Goal: Task Accomplishment & Management: Manage account settings

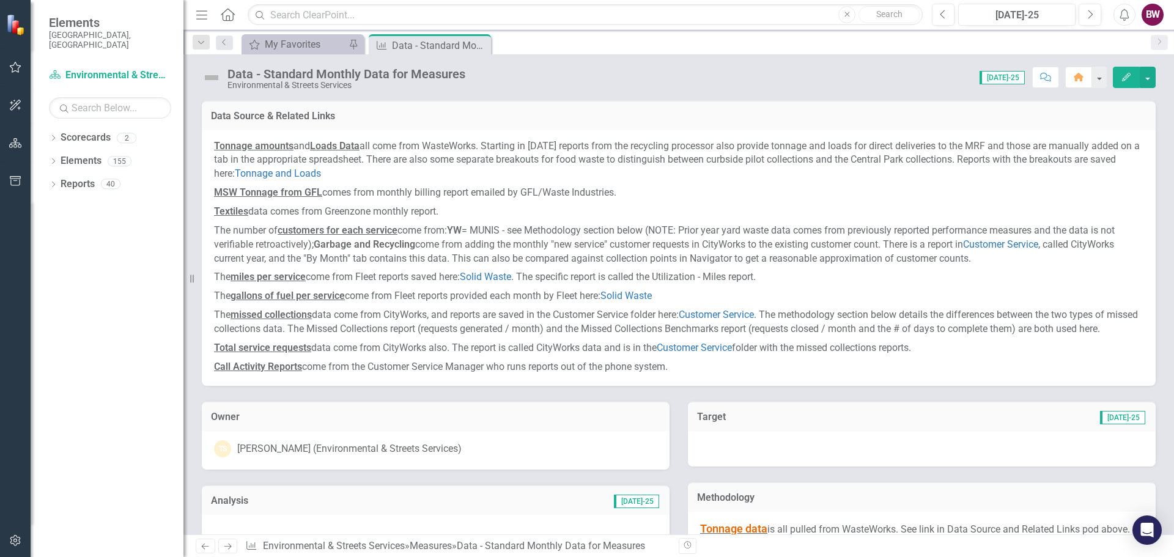
scroll to position [618, 0]
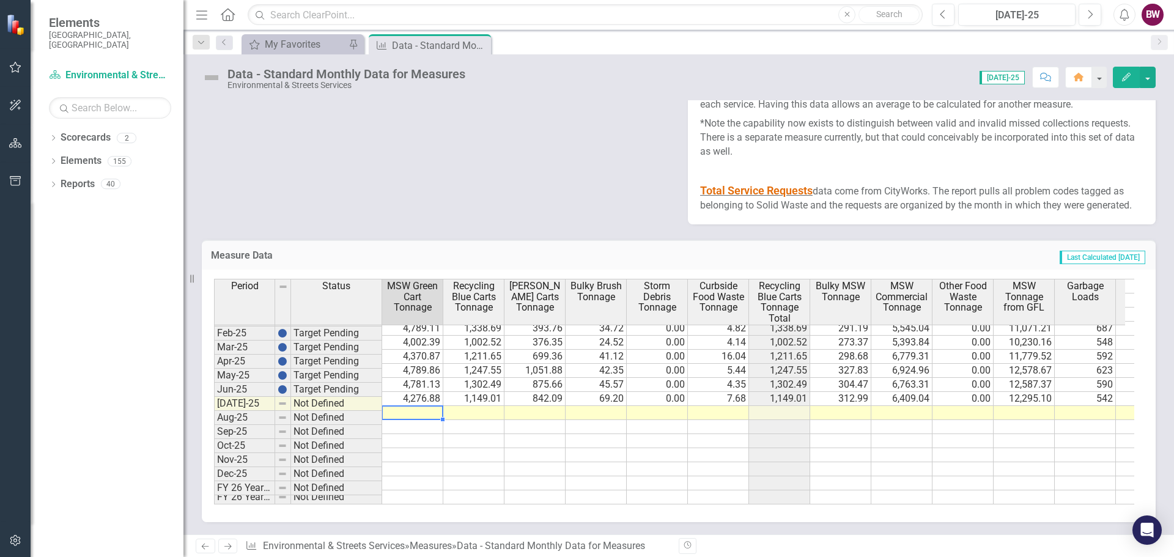
click at [426, 406] on td at bounding box center [412, 413] width 61 height 14
click at [478, 406] on td at bounding box center [473, 413] width 61 height 14
click at [772, 407] on td at bounding box center [779, 413] width 61 height 14
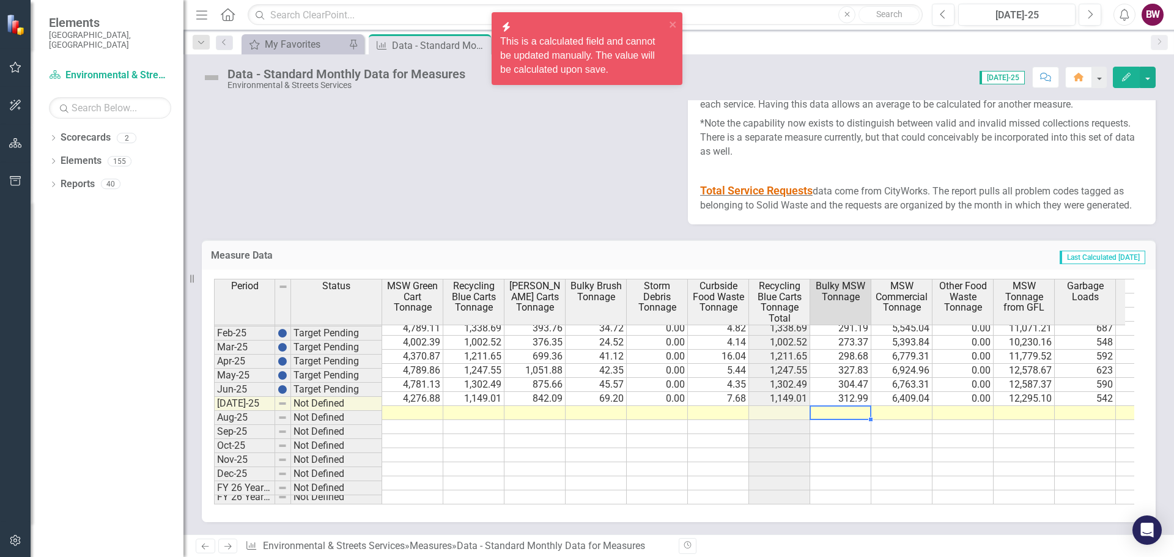
drag, startPoint x: 840, startPoint y: 408, endPoint x: 736, endPoint y: 402, distance: 104.1
click at [840, 408] on td at bounding box center [840, 413] width 61 height 14
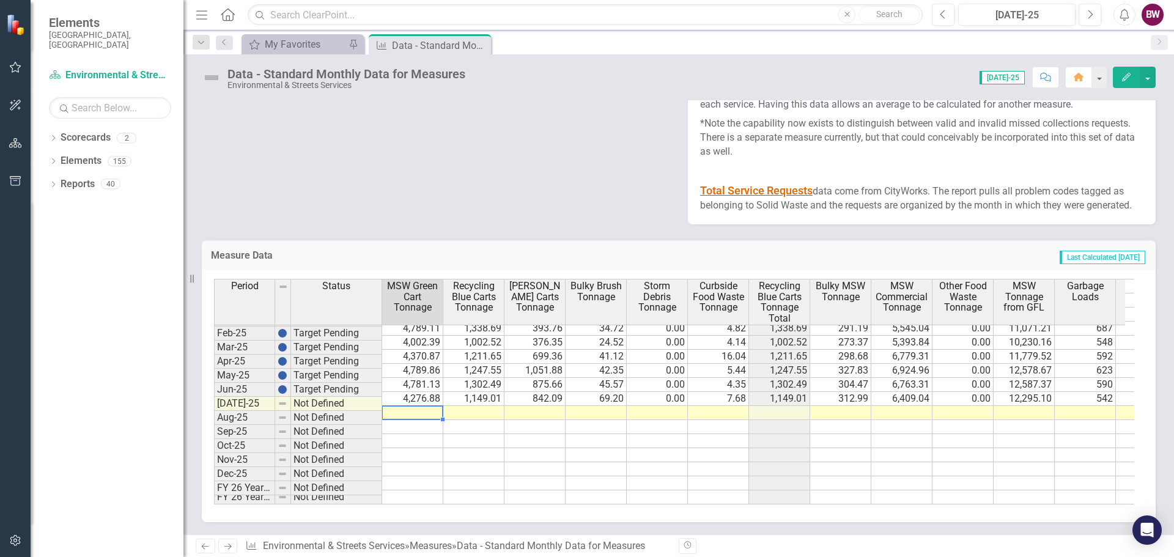
click at [416, 406] on td at bounding box center [412, 413] width 61 height 14
click at [396, 408] on td at bounding box center [412, 413] width 61 height 14
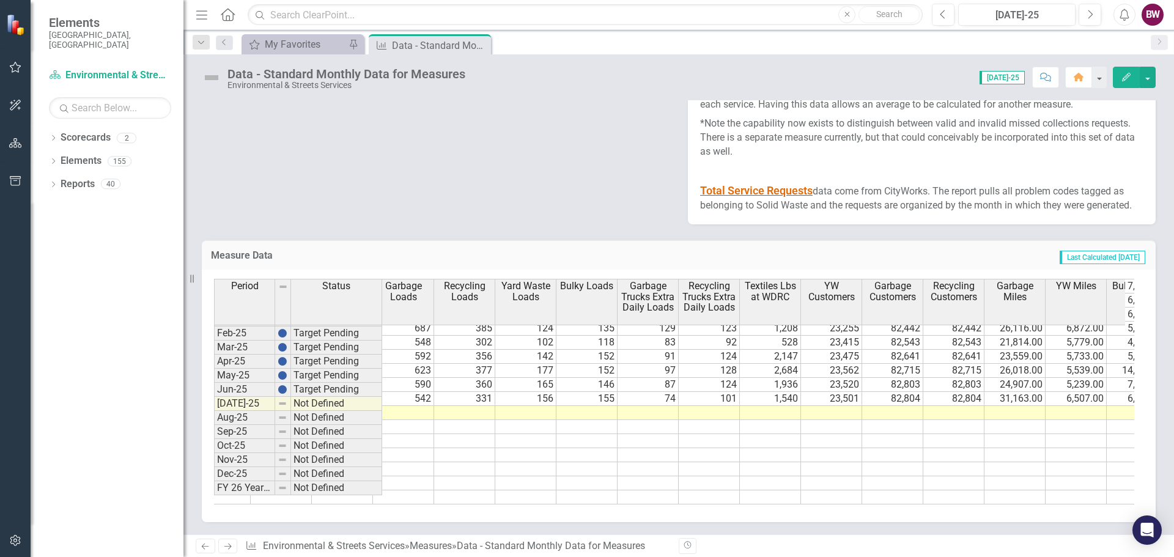
click at [657, 408] on tr at bounding box center [739, 413] width 2079 height 14
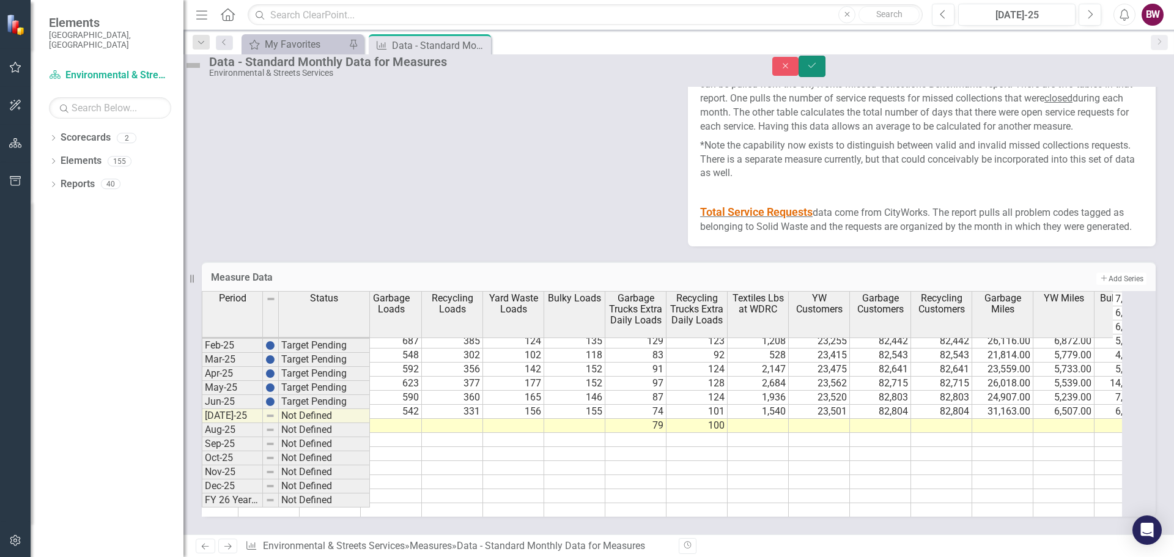
click at [817, 70] on icon "Save" at bounding box center [811, 65] width 11 height 9
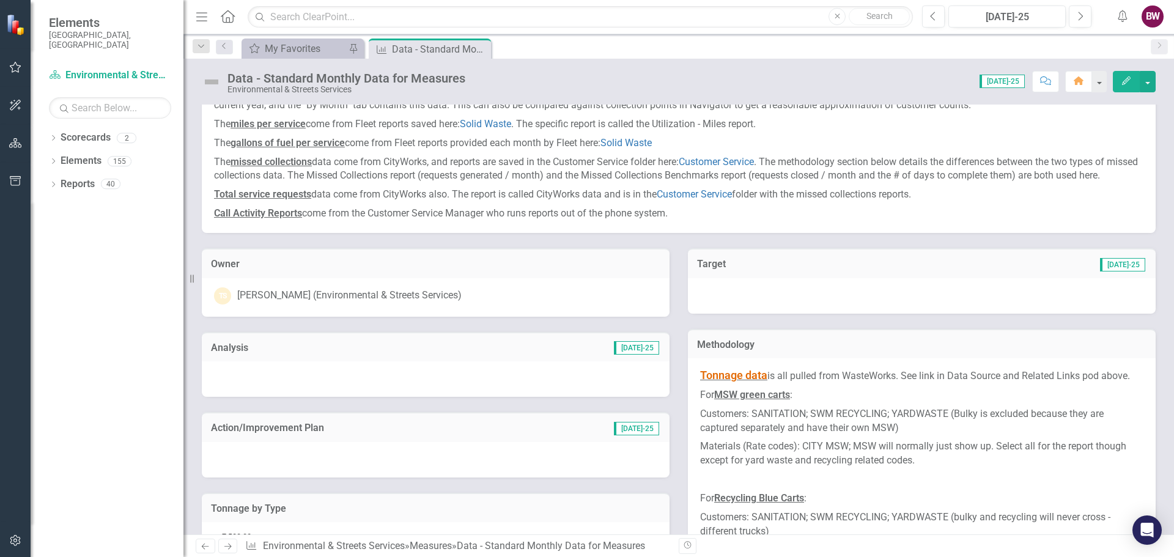
scroll to position [183, 0]
